Goal: Task Accomplishment & Management: Manage account settings

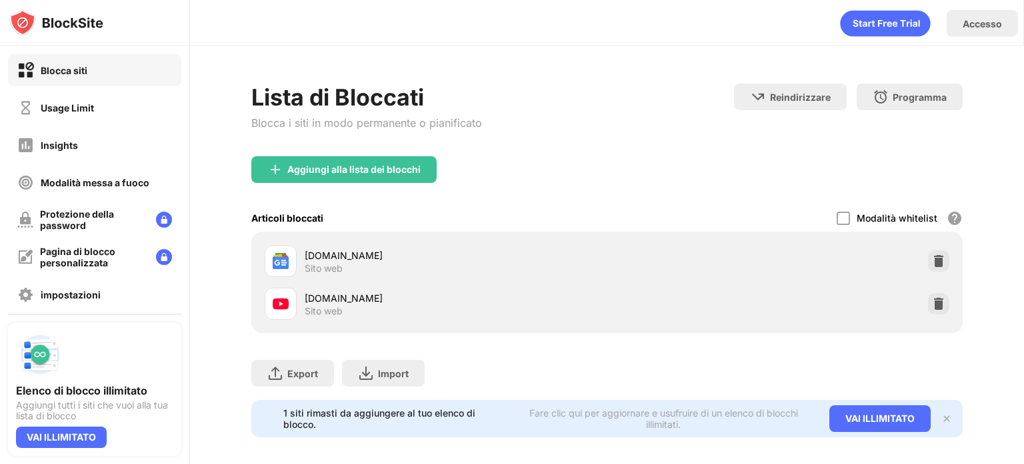
scroll to position [19, 0]
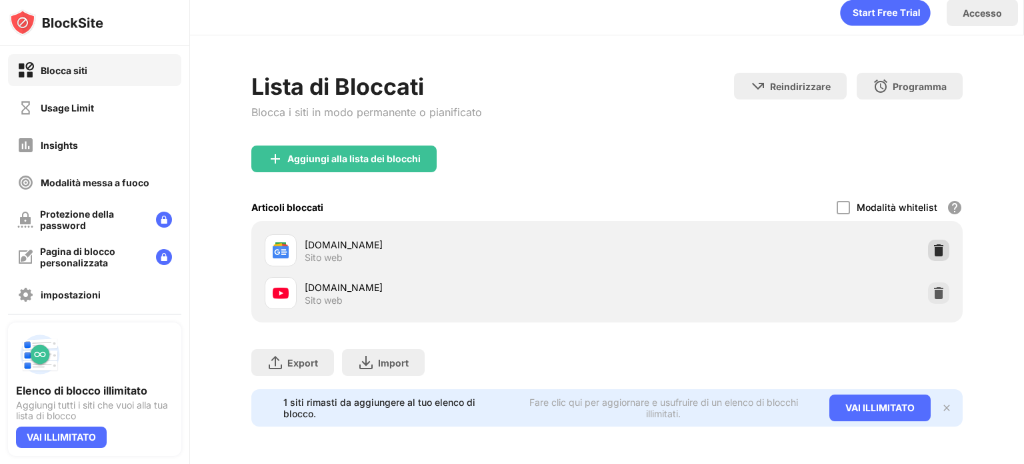
click at [932, 243] on img at bounding box center [938, 249] width 13 height 13
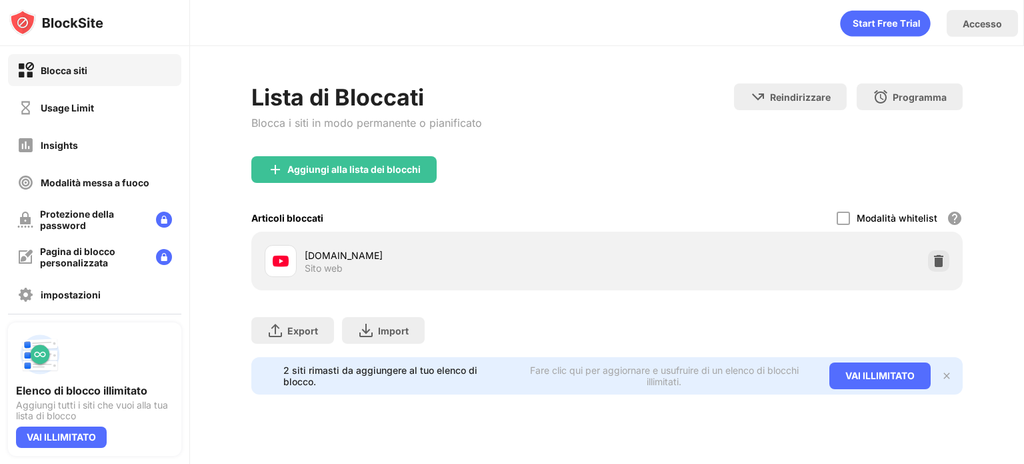
scroll to position [0, 0]
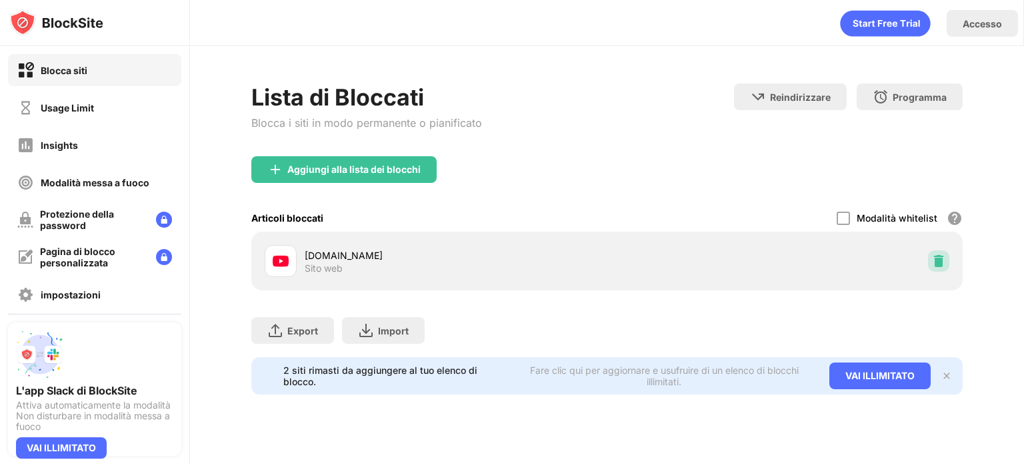
click at [934, 261] on img at bounding box center [938, 260] width 13 height 13
